Goal: Task Accomplishment & Management: Manage account settings

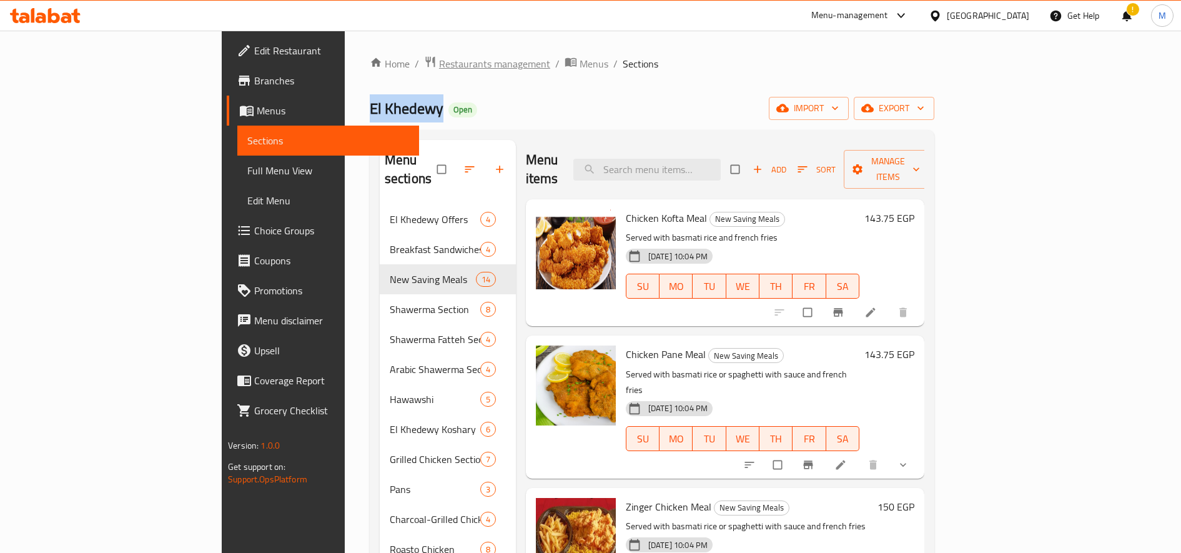
click at [439, 68] on span "Restaurants management" at bounding box center [494, 63] width 111 height 15
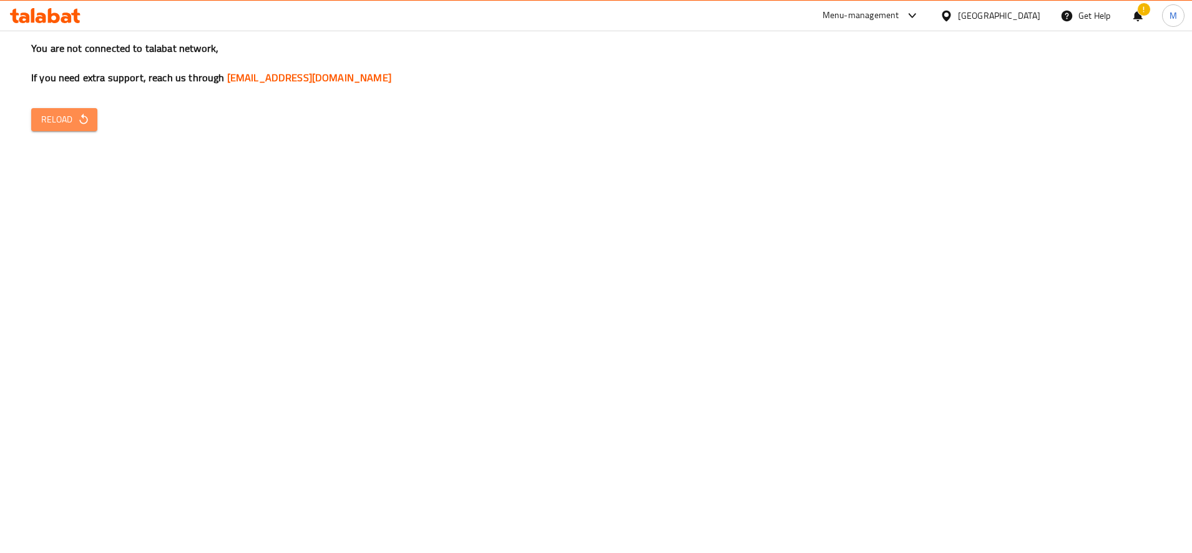
click at [74, 119] on span "Reload" at bounding box center [64, 120] width 46 height 16
click at [91, 113] on button "Reload" at bounding box center [64, 119] width 66 height 23
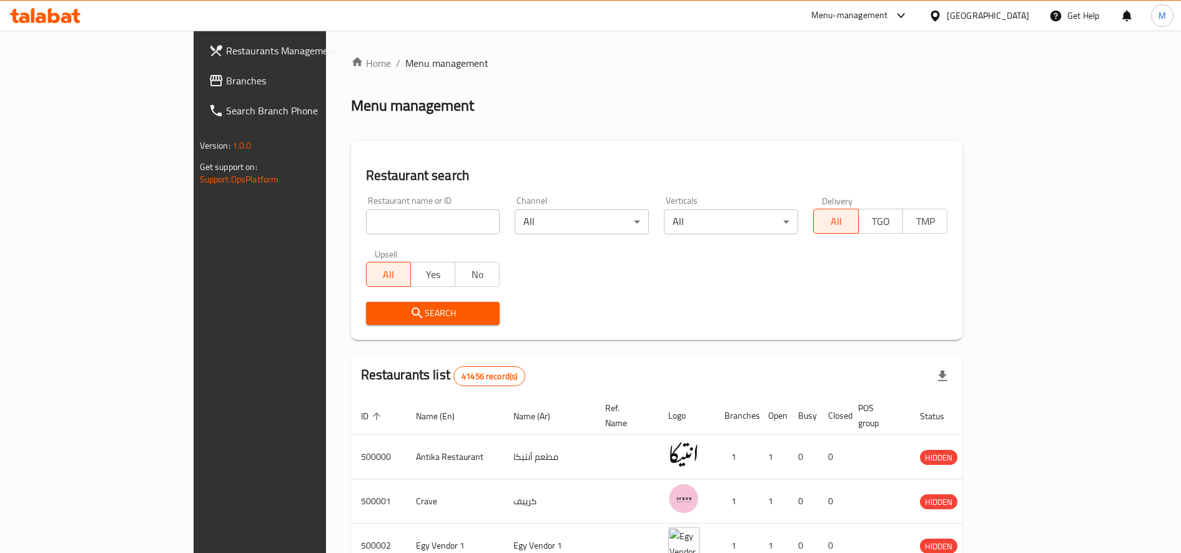
click at [366, 228] on input "search" at bounding box center [433, 221] width 134 height 25
paste input "3216174450"
type input "3"
type input "food station"
click at [410, 311] on icon "submit" at bounding box center [417, 312] width 15 height 15
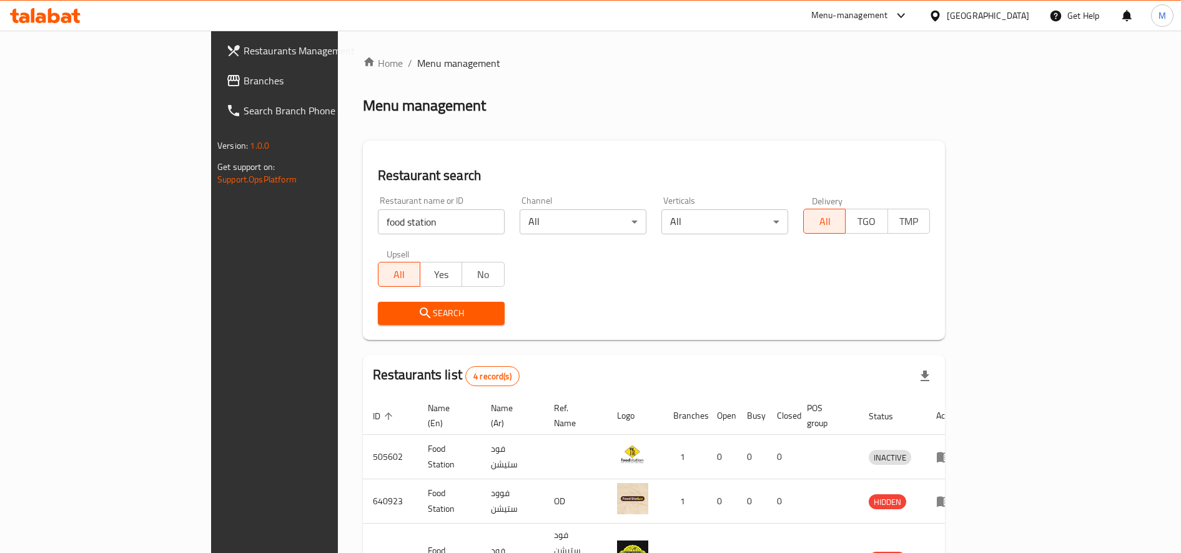
scroll to position [113, 0]
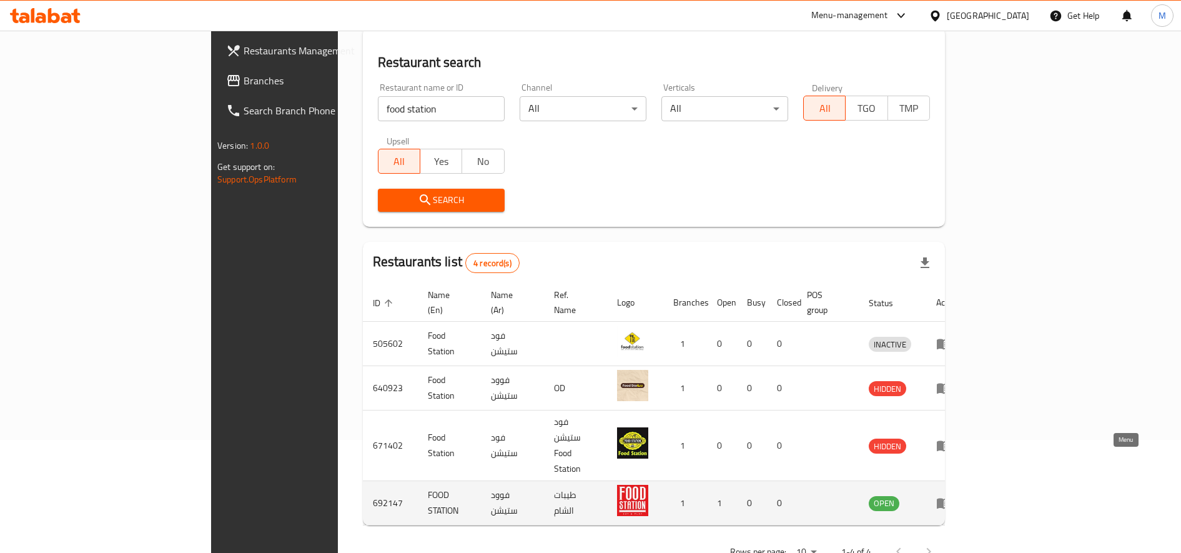
click at [950, 498] on icon "enhanced table" at bounding box center [943, 503] width 14 height 11
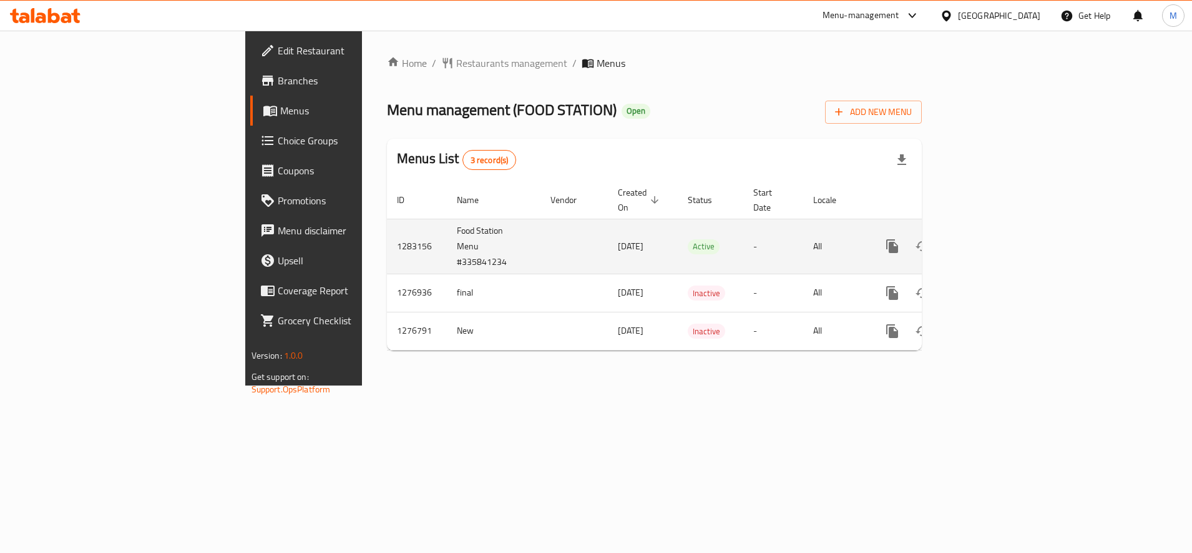
click at [998, 240] on link "enhanced table" at bounding box center [983, 246] width 30 height 30
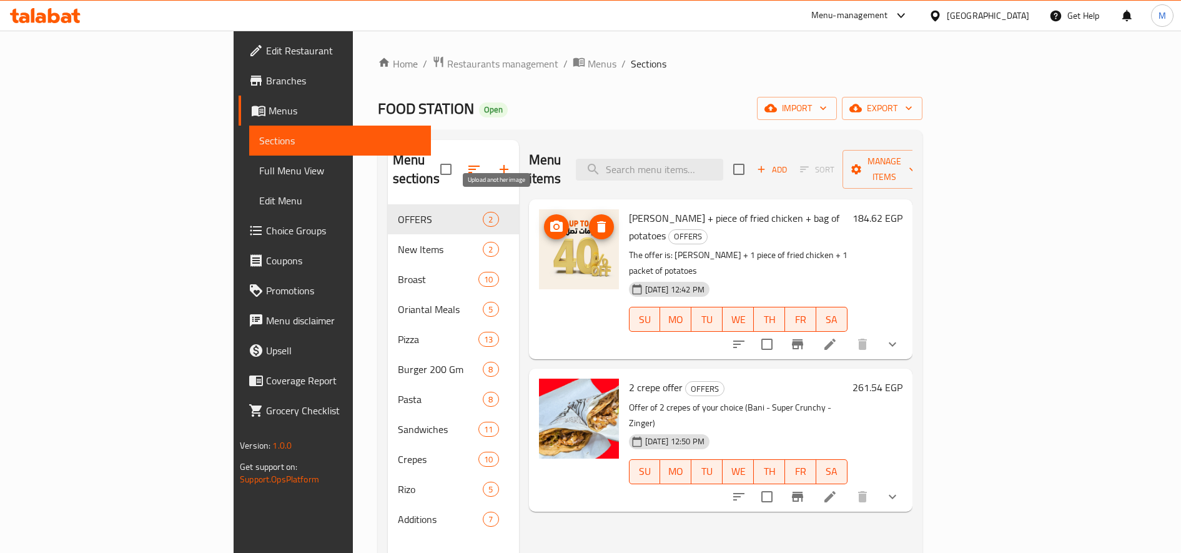
click at [554, 225] on circle "upload picture" at bounding box center [556, 227] width 4 height 4
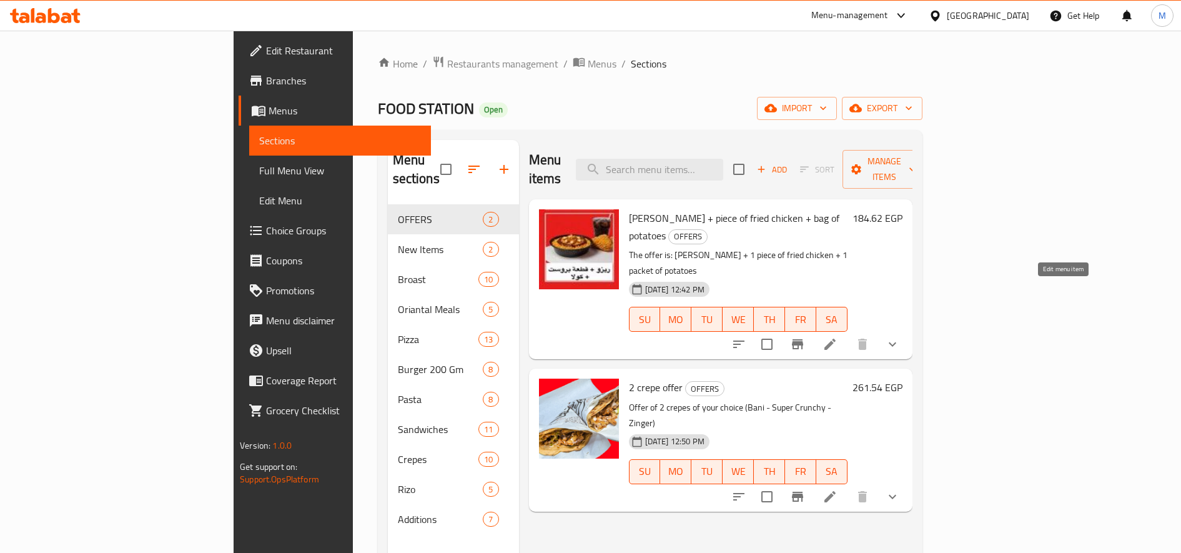
click at [837, 337] on icon at bounding box center [829, 344] width 15 height 15
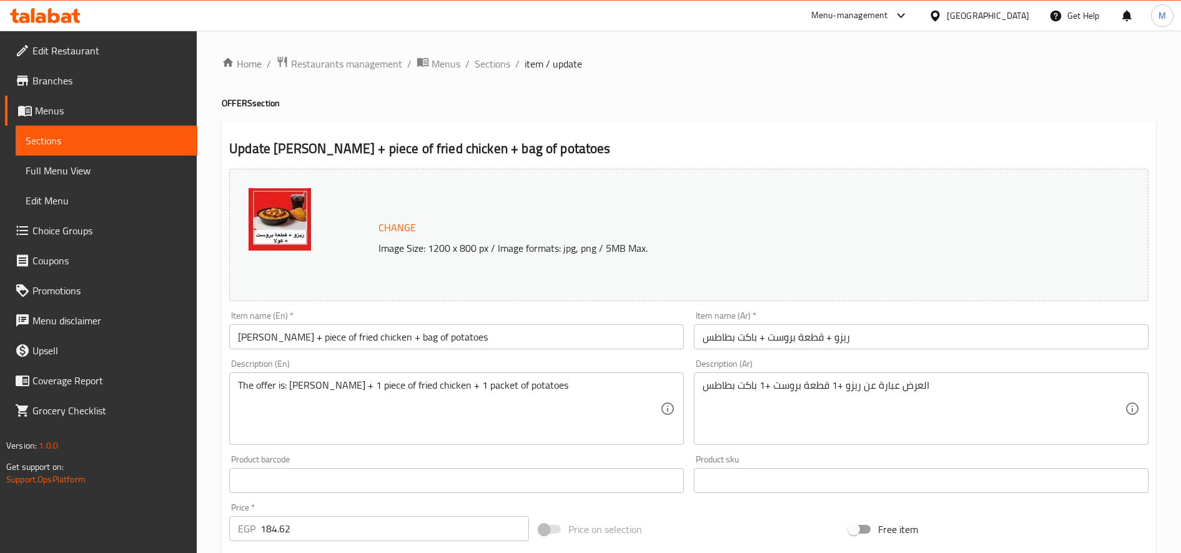
click at [287, 204] on img at bounding box center [279, 219] width 62 height 62
click at [402, 230] on span "Change" at bounding box center [396, 228] width 37 height 18
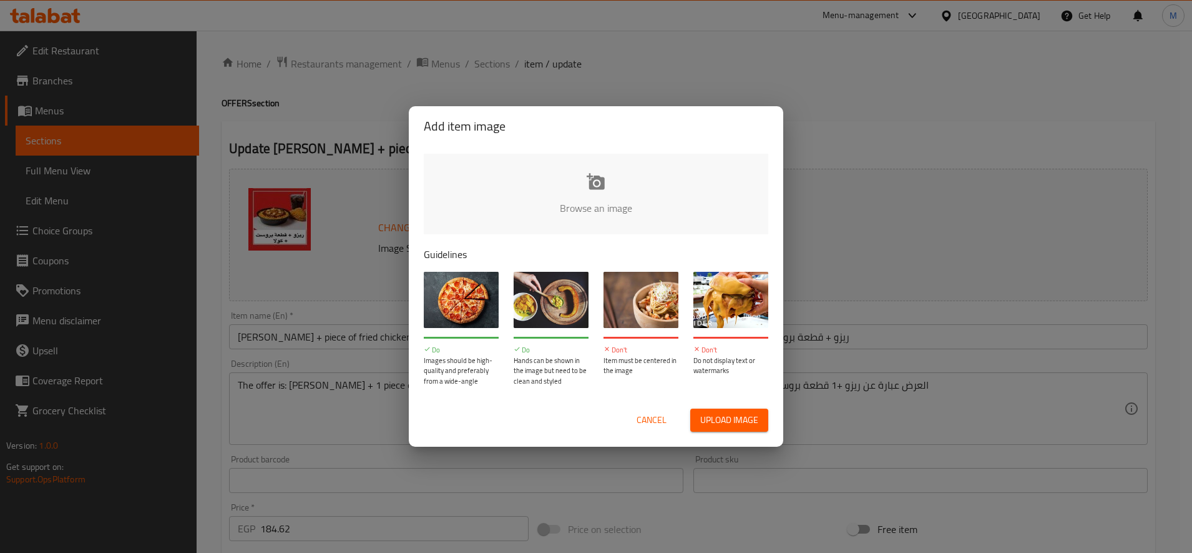
click at [592, 205] on input "file" at bounding box center [1018, 212] width 1189 height 117
type input "C:\fakepath\112.jpeg"
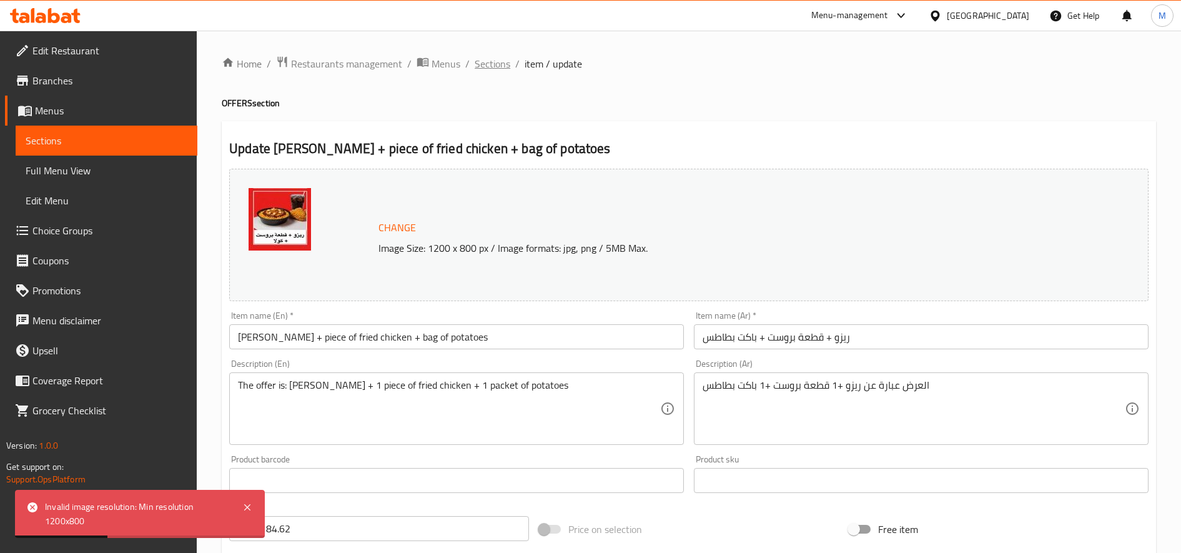
click at [494, 62] on span "Sections" at bounding box center [492, 63] width 36 height 15
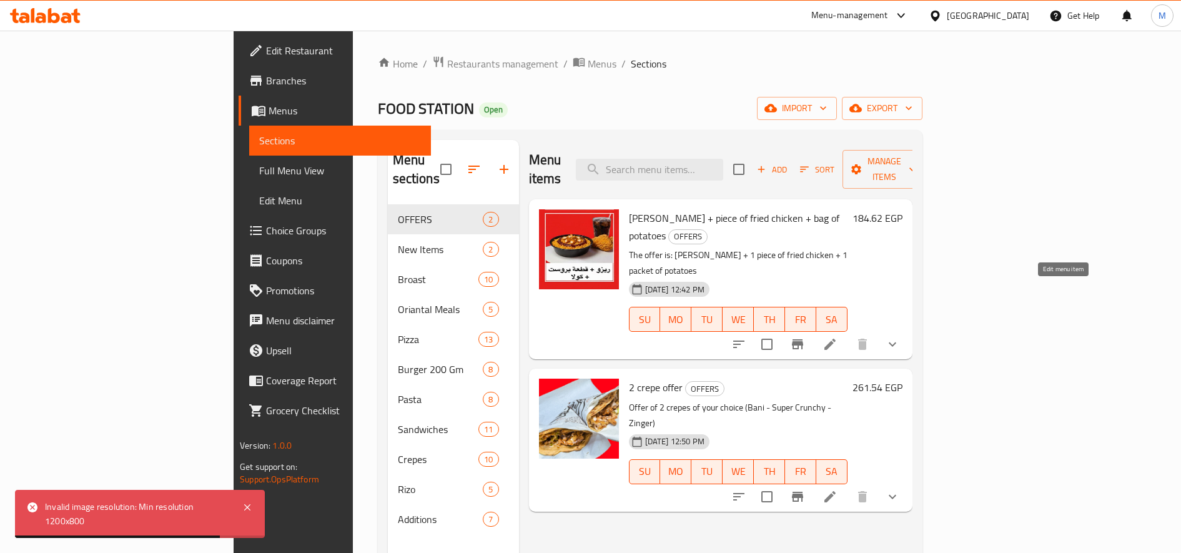
click at [835, 338] on icon at bounding box center [829, 343] width 11 height 11
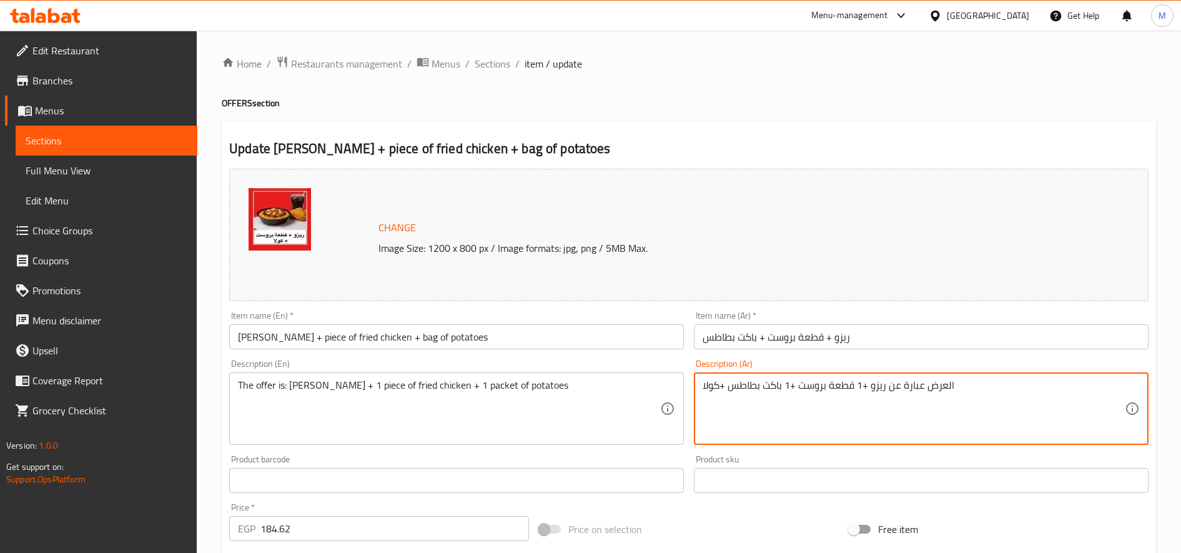
type textarea "العرض عبارة عن ريزو +1 قطعة بروست +1 باكت بطاطس +كولا"
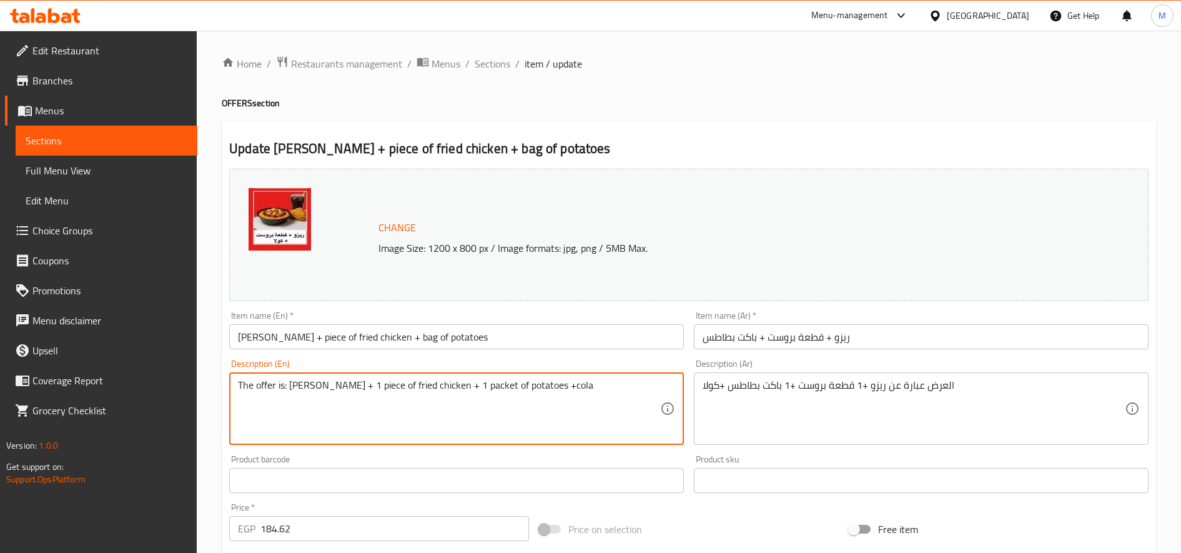
type textarea "The offer is: Rizo + 1 piece of fried chicken + 1 packet of potatoes +cola"
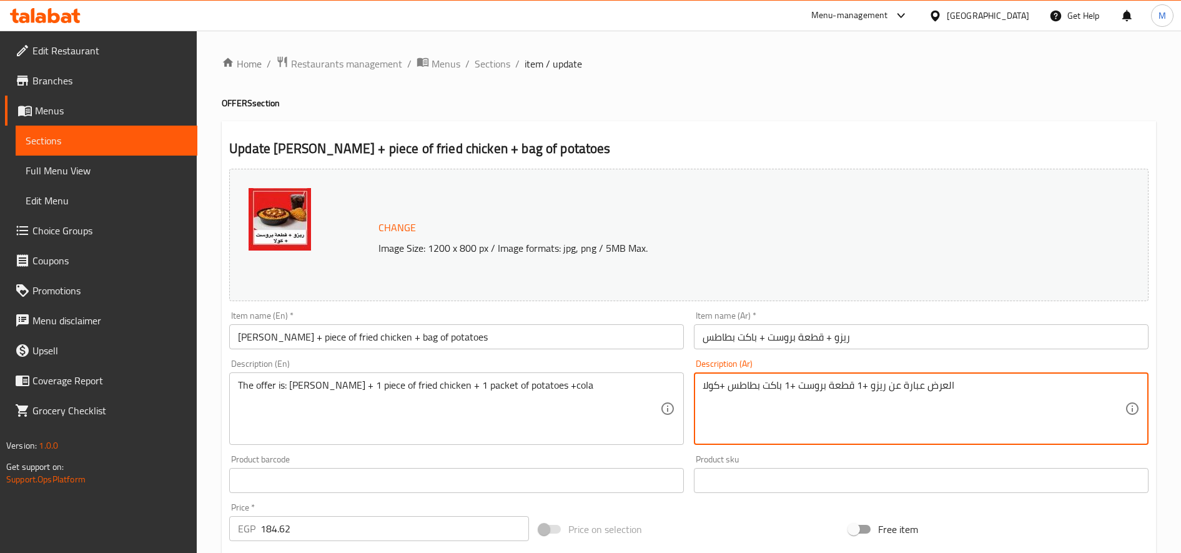
click at [709, 386] on textarea "العرض عبارة عن ريزو +1 قطعة بروست +1 باكت بطاطس +كولا" at bounding box center [913, 408] width 422 height 59
drag, startPoint x: 724, startPoint y: 382, endPoint x: 692, endPoint y: 384, distance: 32.5
click at [692, 384] on div "Description (Ar) العرض عبارة عن ريزو +1 قطعة بروست +1 باكت بطاطس +كولا Descript…" at bounding box center [921, 402] width 464 height 96
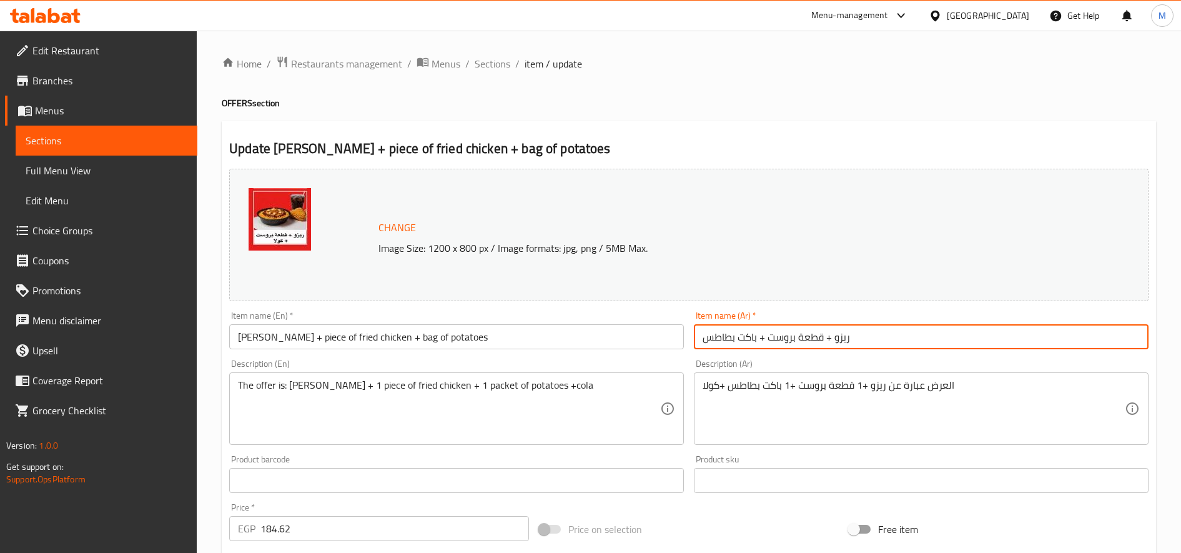
click at [705, 340] on input "ريزو + قطعة بروست + باكت بطاطس" at bounding box center [921, 336] width 455 height 25
paste input "+كولا"
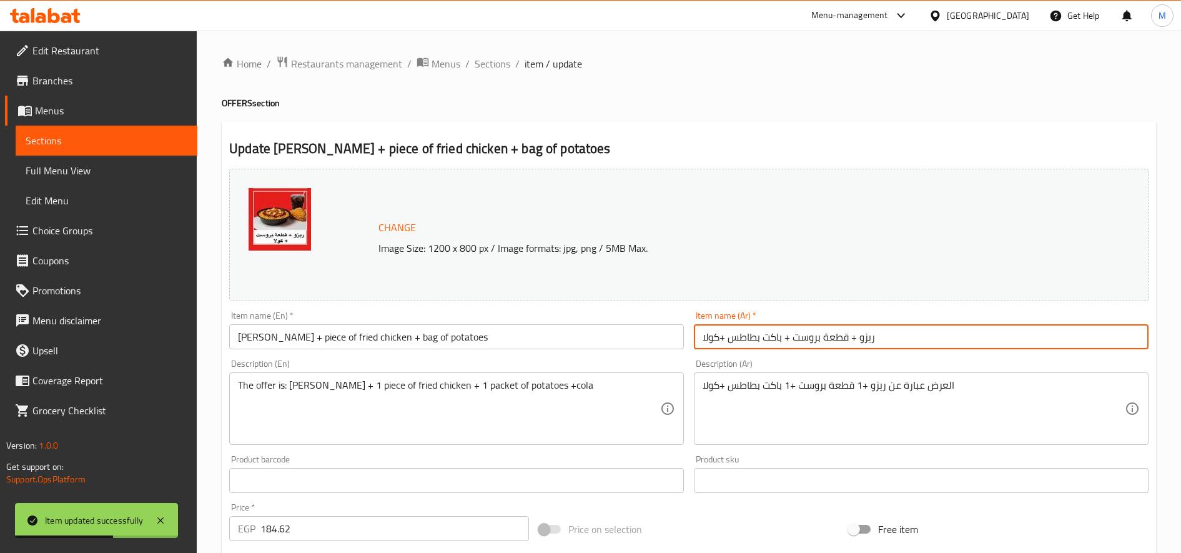
click at [786, 340] on input "ريزو + قطعة بروست + باكت بطاطس +كولا" at bounding box center [921, 336] width 455 height 25
drag, startPoint x: 792, startPoint y: 337, endPoint x: 730, endPoint y: 338, distance: 61.2
click at [730, 338] on input "ريزو + قطعة بروست + باكت بطاطس +كولا" at bounding box center [921, 336] width 455 height 25
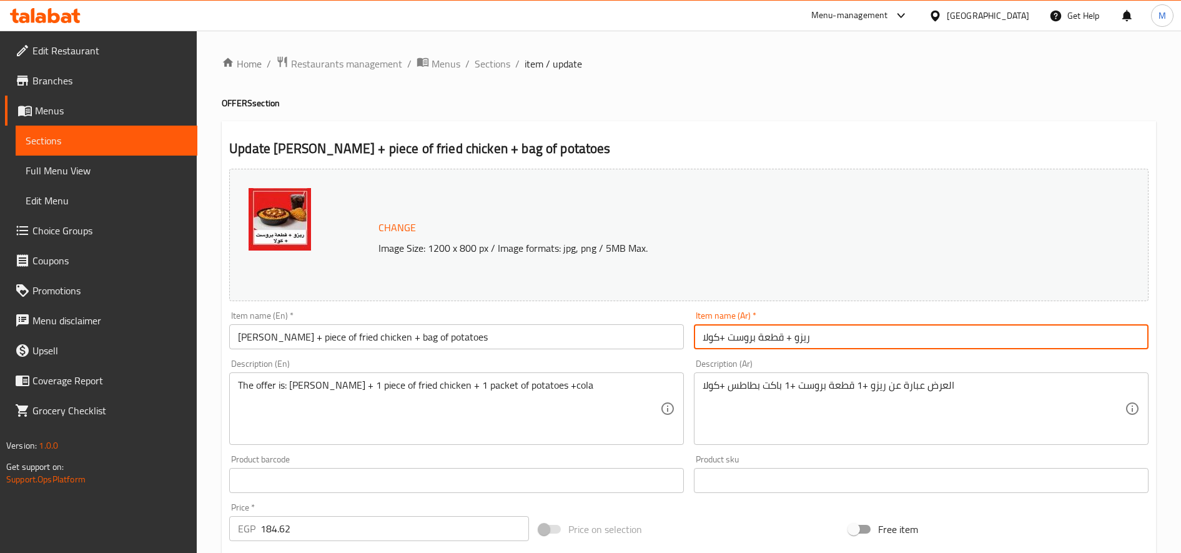
type input "ريزو + قطعة بروست +كولا"
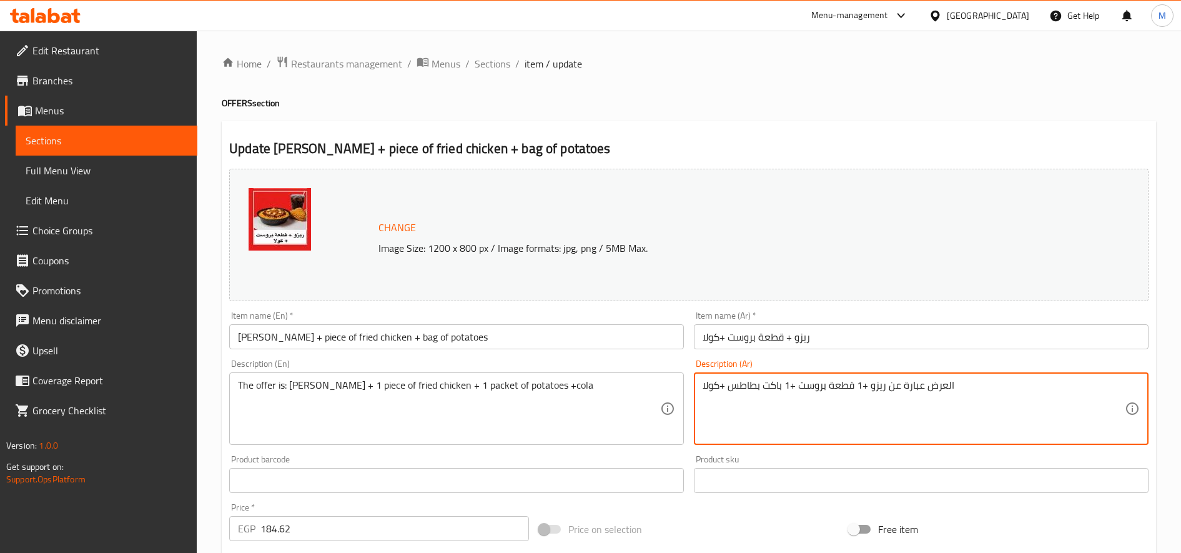
drag, startPoint x: 795, startPoint y: 386, endPoint x: 731, endPoint y: 387, distance: 63.7
type textarea "العرض عبارة عن ريزو +1 قطعة بروست +كولا"
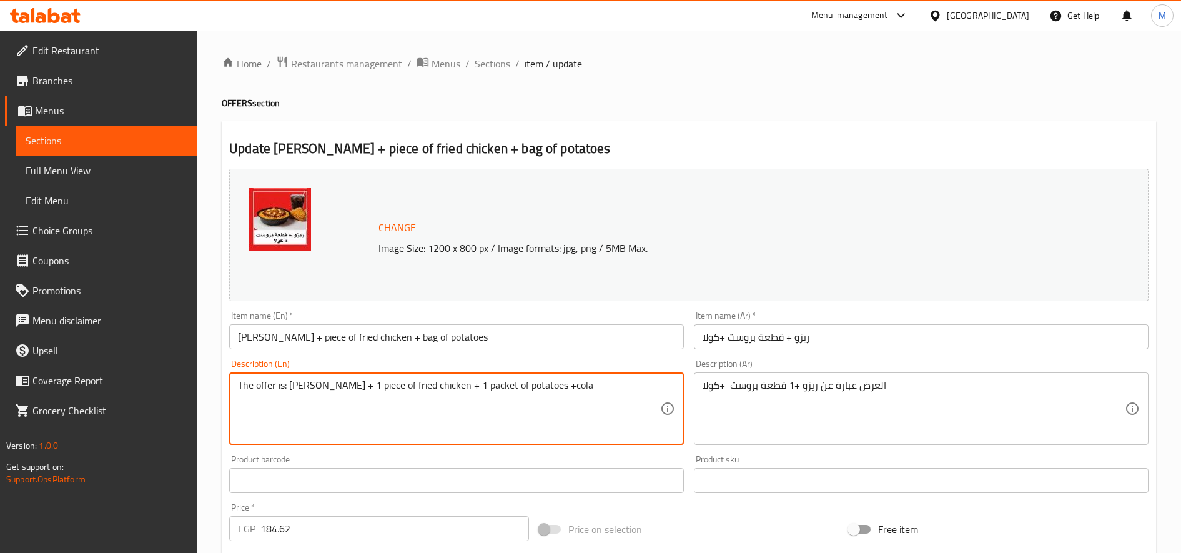
drag, startPoint x: 421, startPoint y: 388, endPoint x: 516, endPoint y: 389, distance: 94.9
type textarea "The offer is: Rizo + 1 piece of fried chicken +cola"
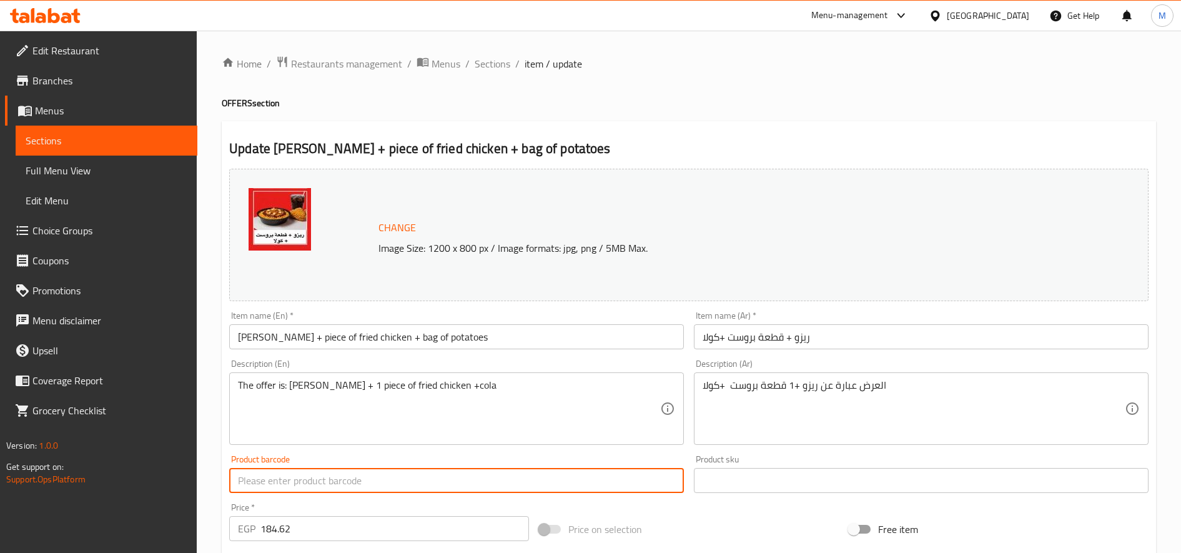
click at [459, 479] on input "text" at bounding box center [456, 480] width 455 height 25
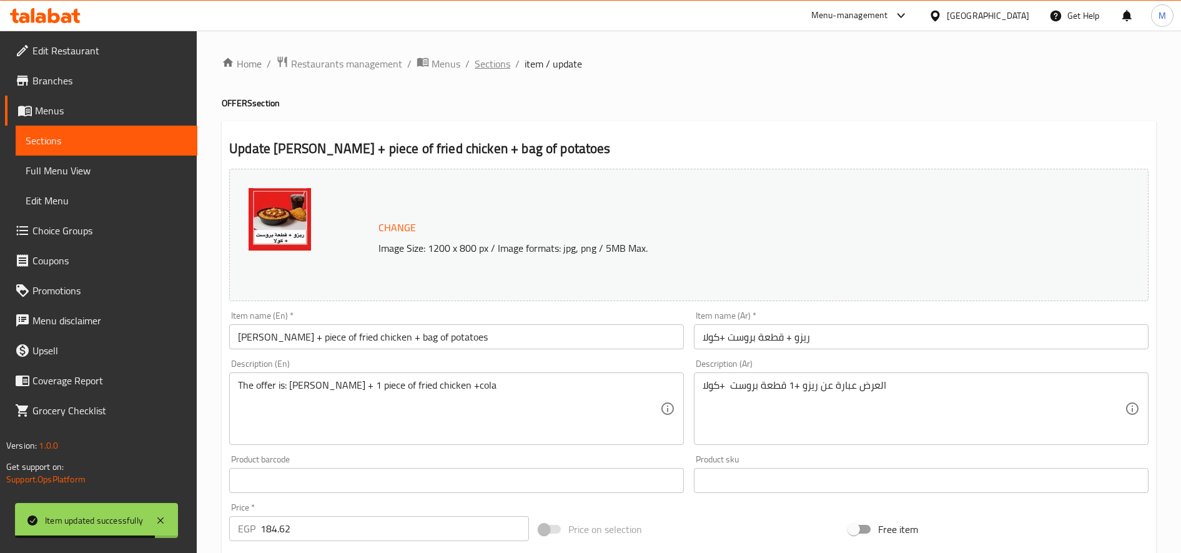
click at [481, 61] on span "Sections" at bounding box center [492, 63] width 36 height 15
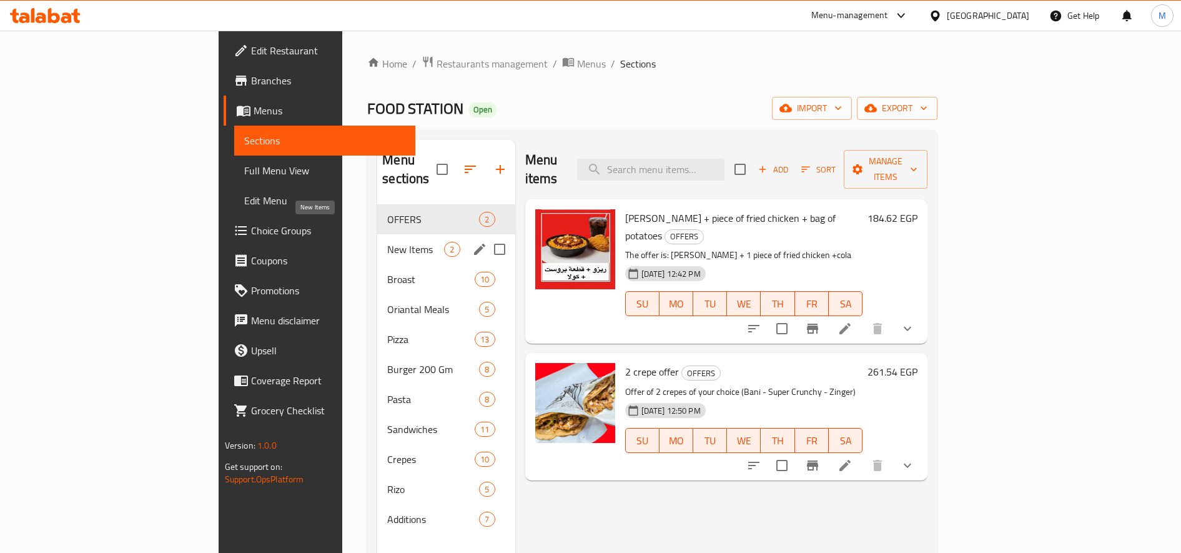
click at [387, 242] on span "New Items" at bounding box center [415, 249] width 57 height 15
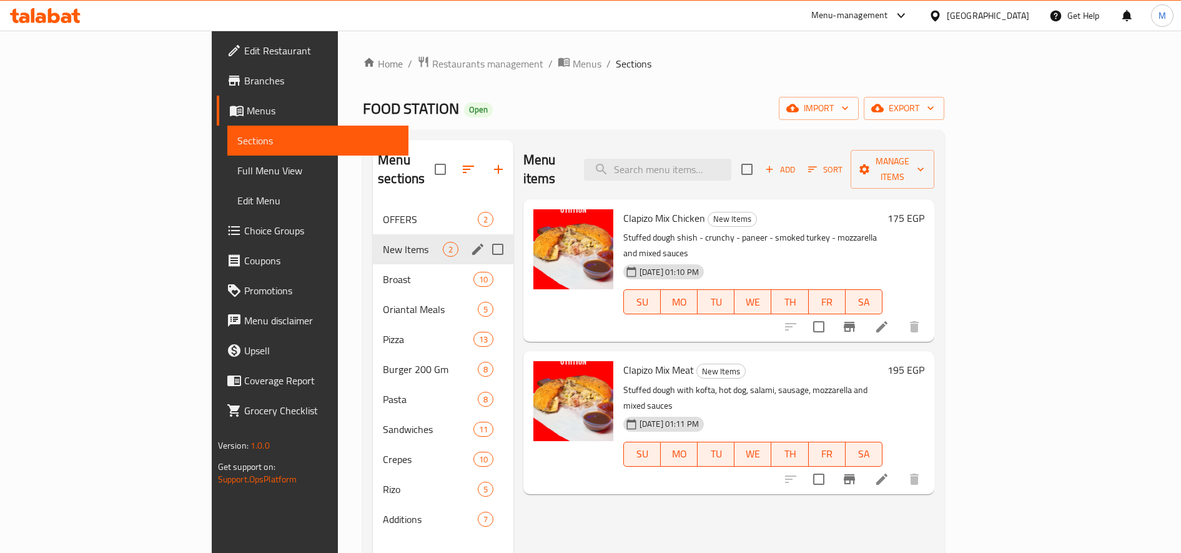
click at [373, 234] on div "New Items 2" at bounding box center [443, 249] width 140 height 30
click at [383, 212] on span "OFFERS" at bounding box center [413, 219] width 60 height 15
